Goal: Information Seeking & Learning: Check status

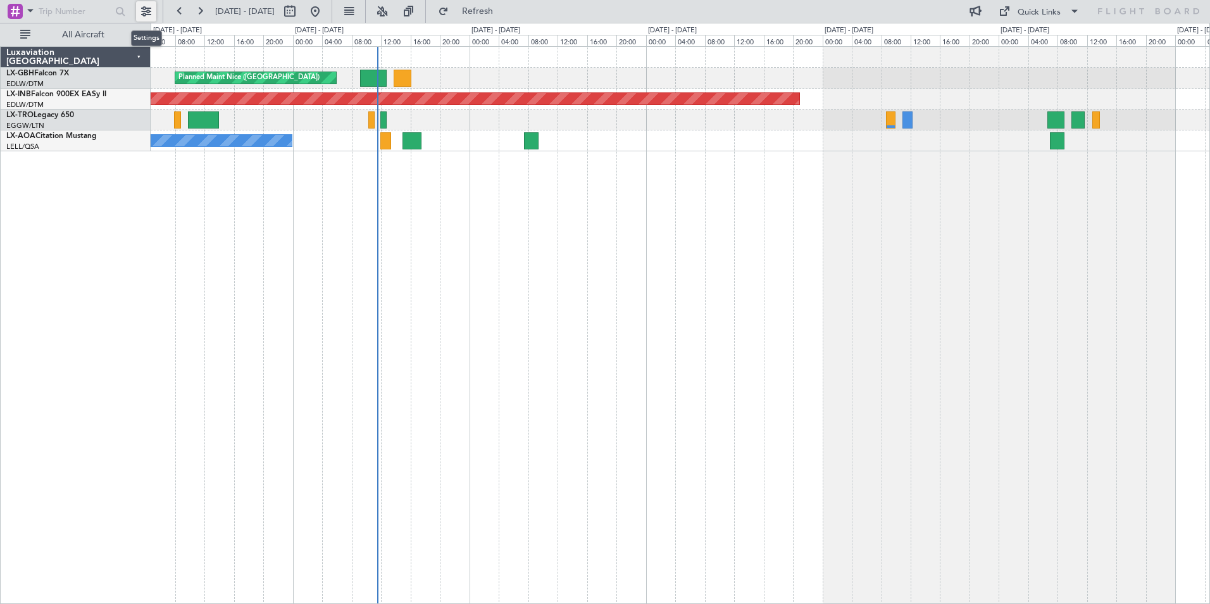
click at [151, 13] on button at bounding box center [146, 11] width 20 height 20
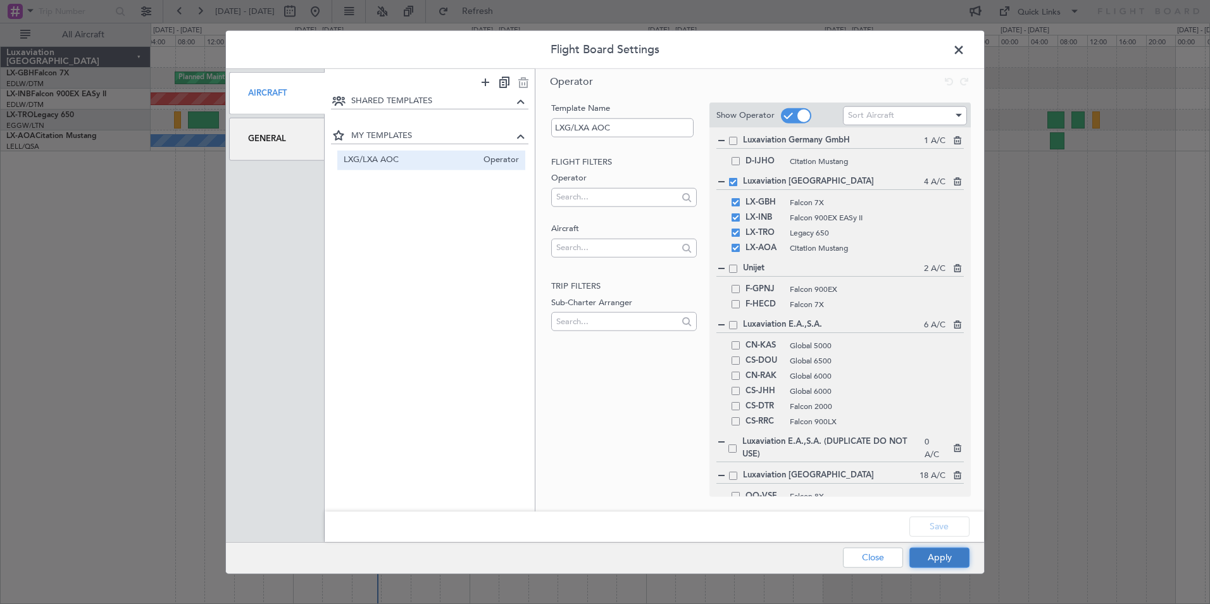
click at [944, 561] on button "Apply" at bounding box center [939, 557] width 60 height 20
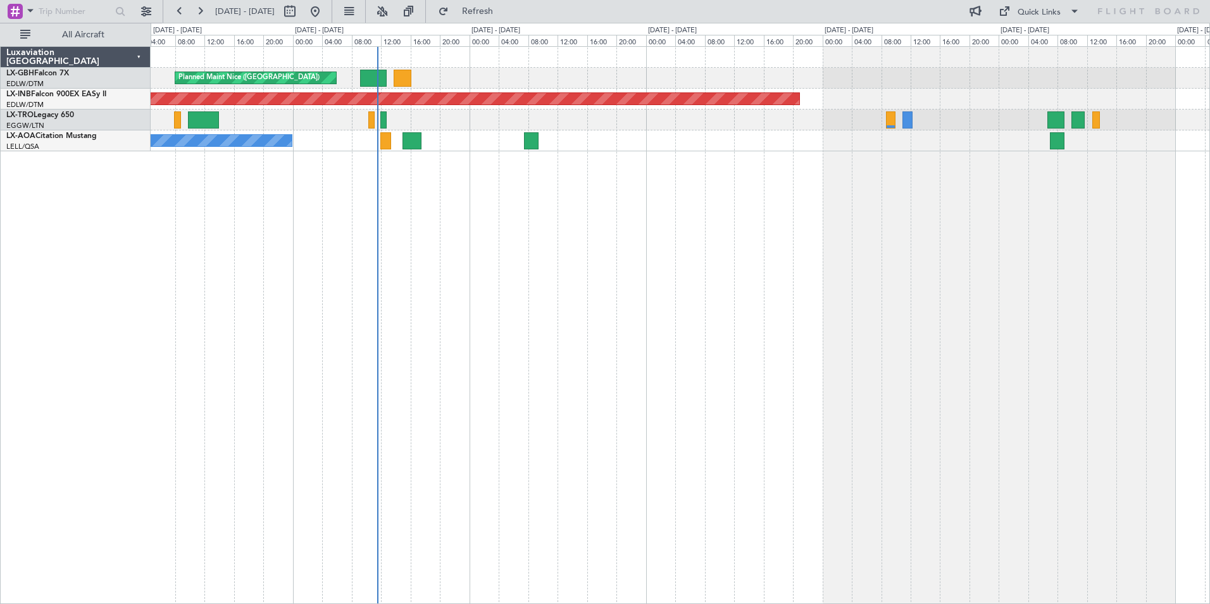
click at [111, 270] on div "Luxaviation [GEOGRAPHIC_DATA] LX-GBH Falcon 7X EDLW/DTM [GEOGRAPHIC_DATA] LX-IN…" at bounding box center [76, 324] width 150 height 557
click at [143, 14] on button at bounding box center [146, 11] width 20 height 20
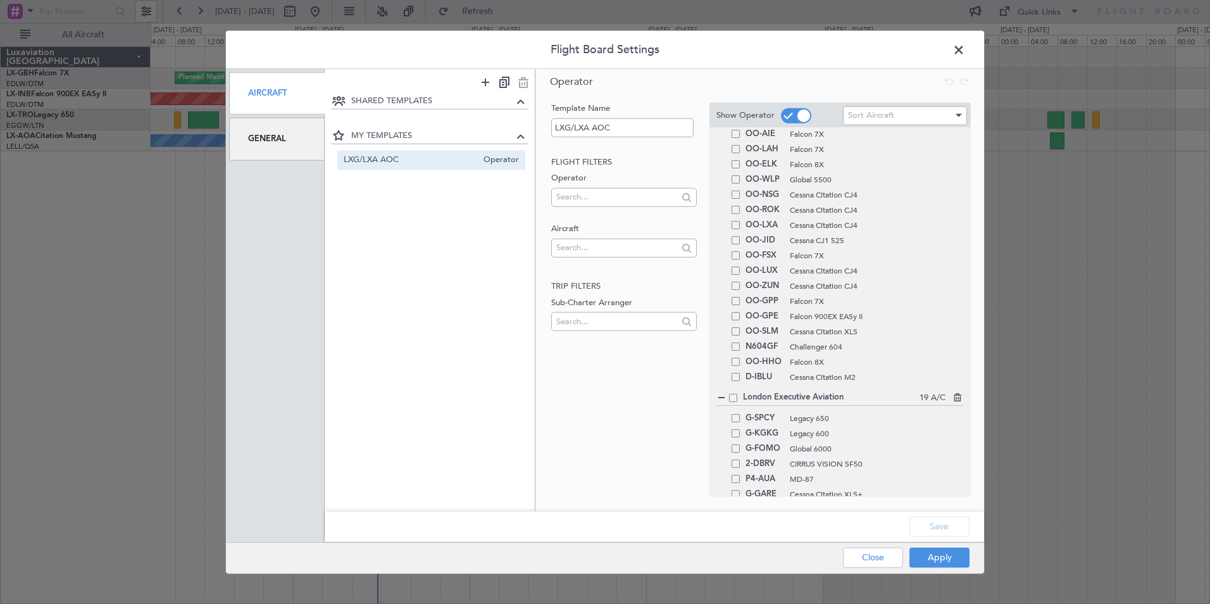
scroll to position [801, 0]
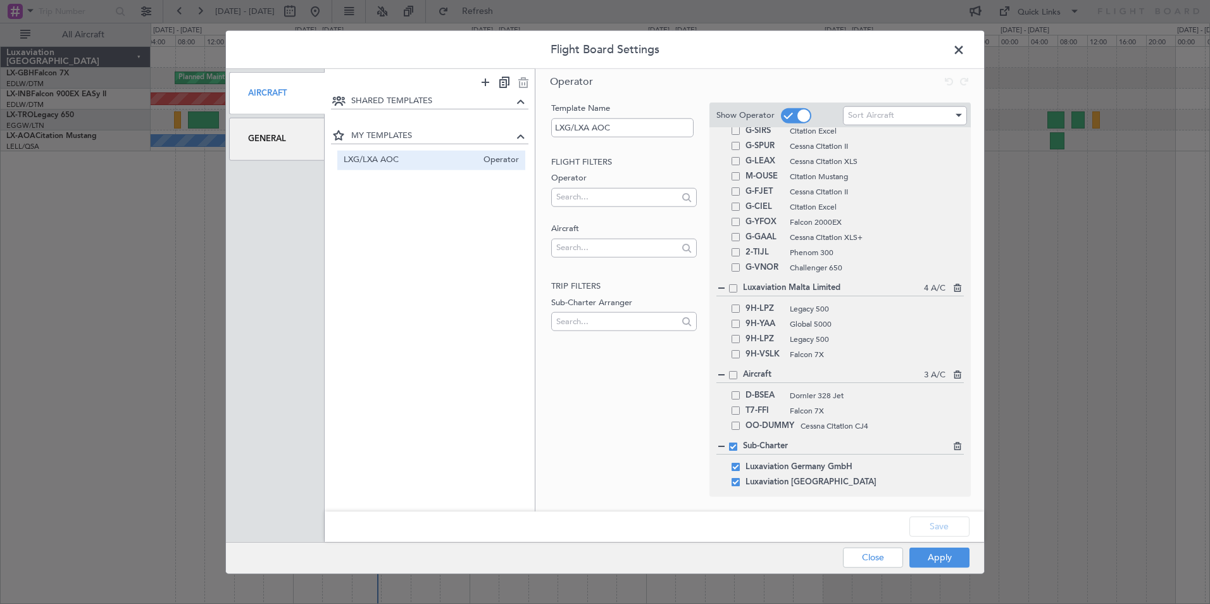
click at [732, 444] on span at bounding box center [733, 446] width 8 height 8
click at [738, 442] on input "checkbox" at bounding box center [738, 442] width 0 height 0
click at [733, 445] on span at bounding box center [733, 446] width 8 height 8
click at [738, 442] on input "checkbox" at bounding box center [738, 442] width 0 height 0
click at [931, 532] on div "Save" at bounding box center [654, 526] width 659 height 30
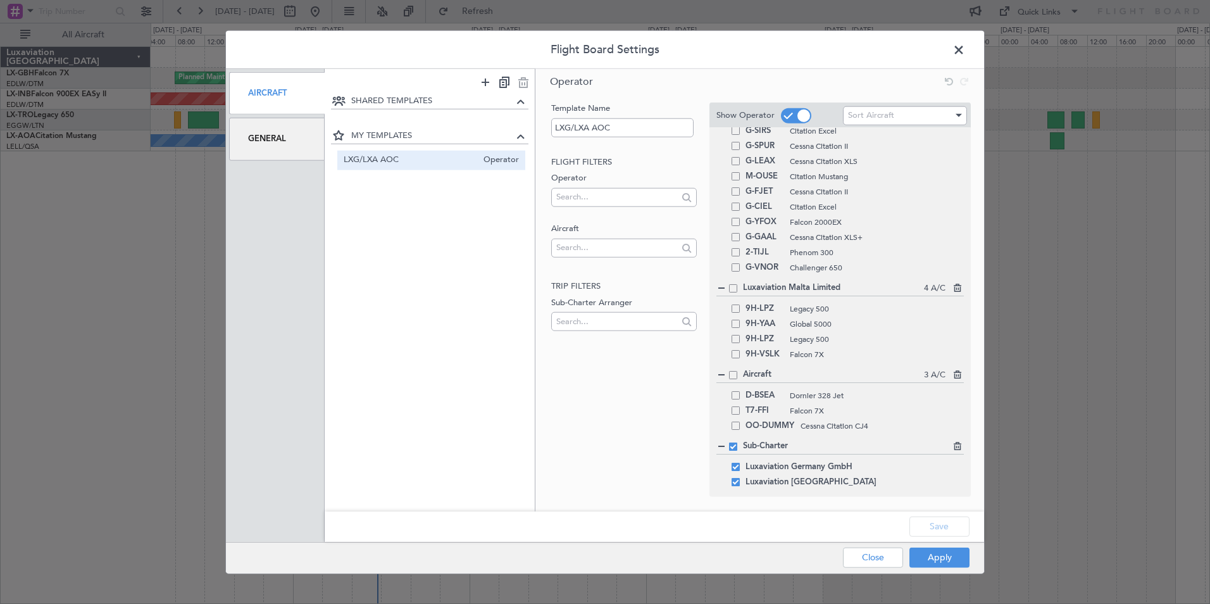
click at [936, 528] on div "Save" at bounding box center [654, 526] width 659 height 30
click at [943, 557] on button "Apply" at bounding box center [939, 557] width 60 height 20
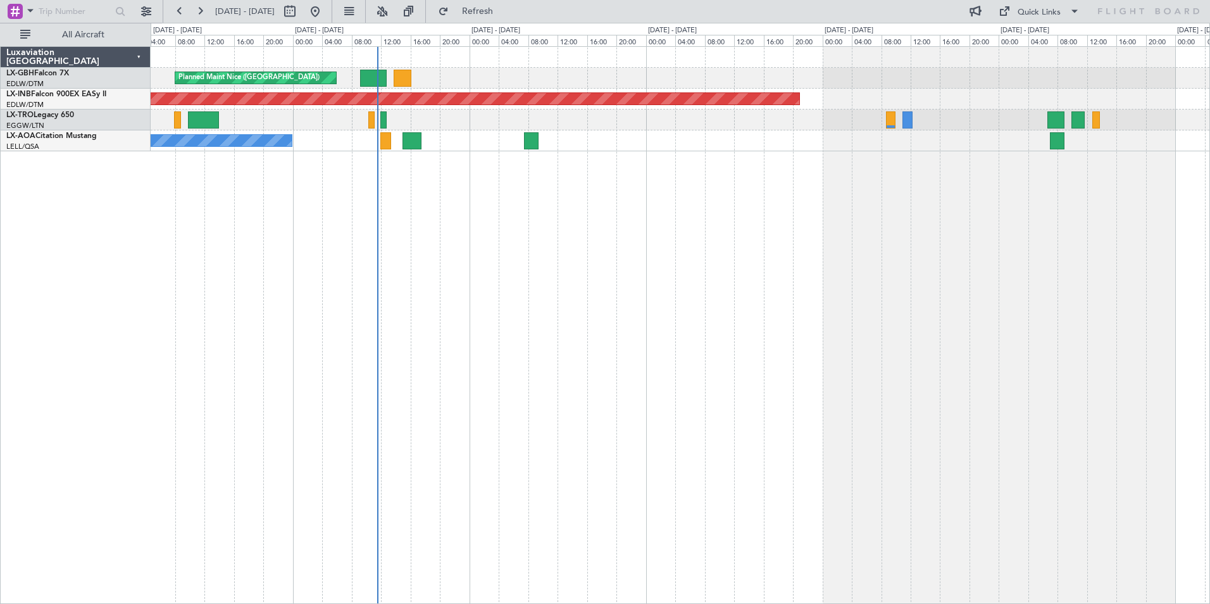
click at [322, 326] on div "Planned Maint Nice ([GEOGRAPHIC_DATA]) Unplanned Maint [GEOGRAPHIC_DATA] (Al Ma…" at bounding box center [680, 324] width 1059 height 557
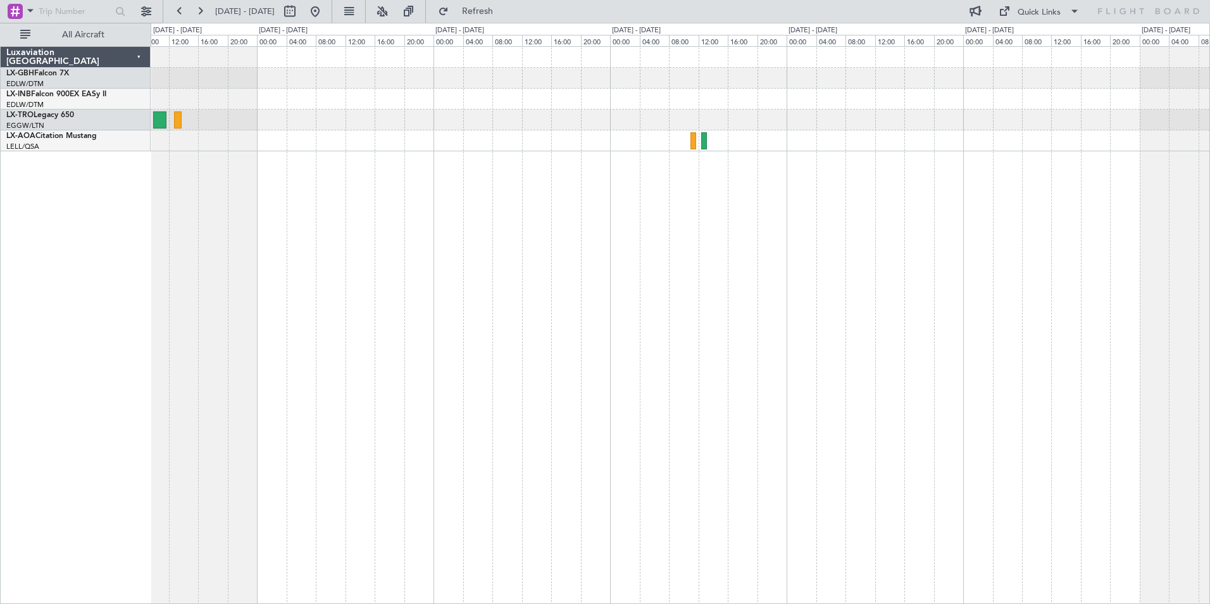
click at [380, 354] on div at bounding box center [680, 324] width 1059 height 557
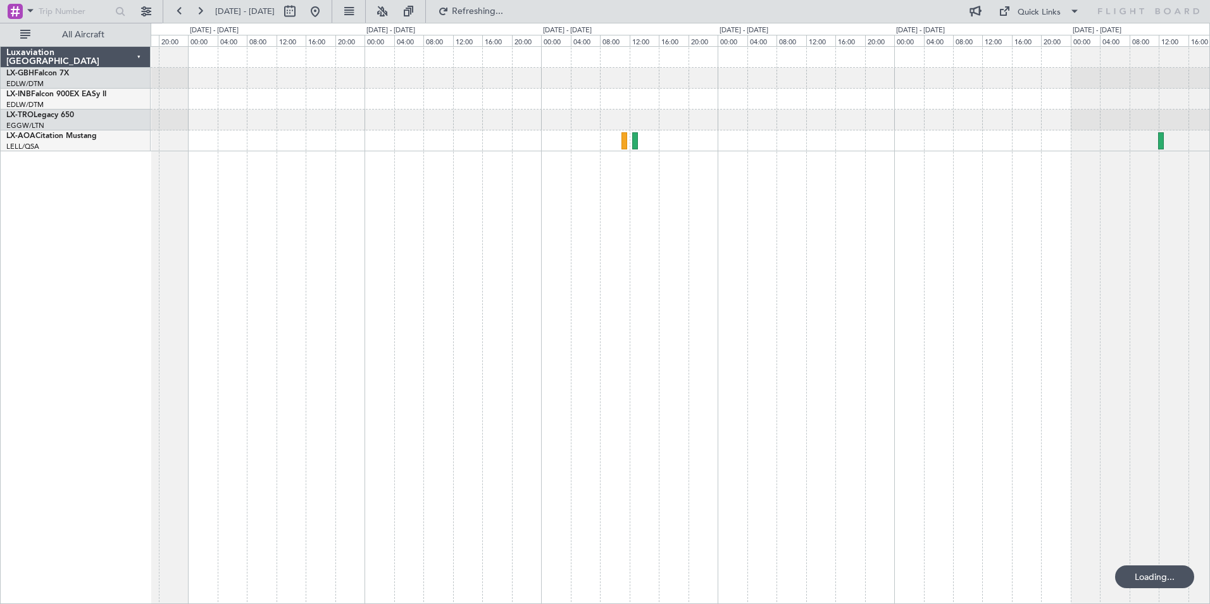
click at [160, 367] on div at bounding box center [680, 324] width 1059 height 557
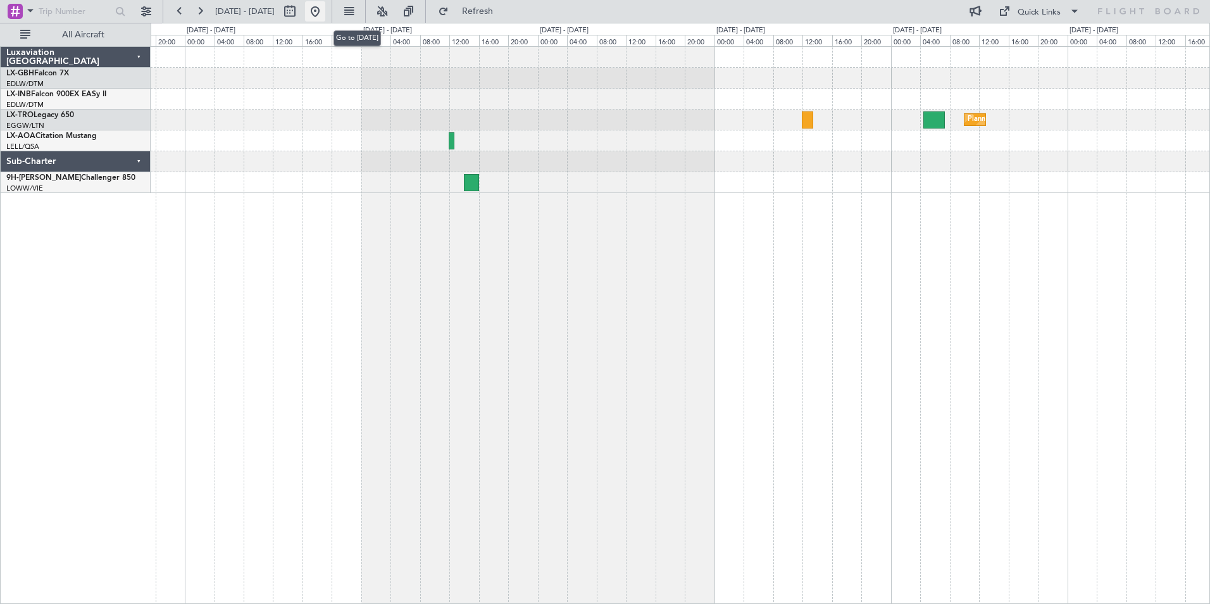
click at [325, 12] on button at bounding box center [315, 11] width 20 height 20
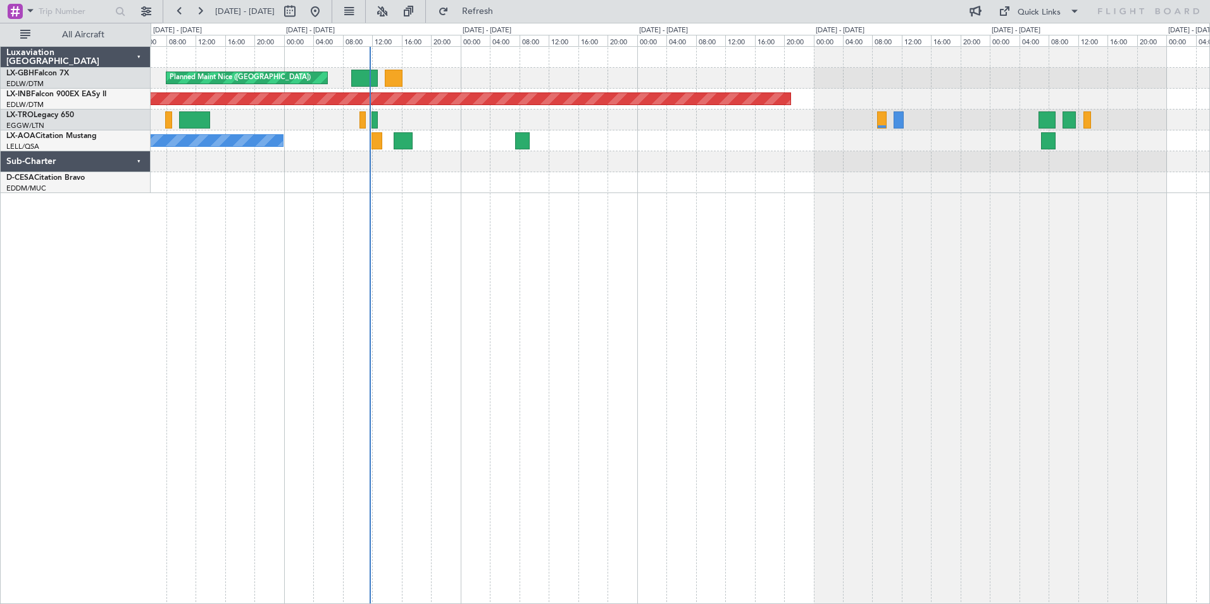
click at [683, 216] on div "Planned Maint Nice ([GEOGRAPHIC_DATA]) Unplanned Maint [GEOGRAPHIC_DATA] (Al Ma…" at bounding box center [680, 324] width 1059 height 557
